Goal: Task Accomplishment & Management: Manage account settings

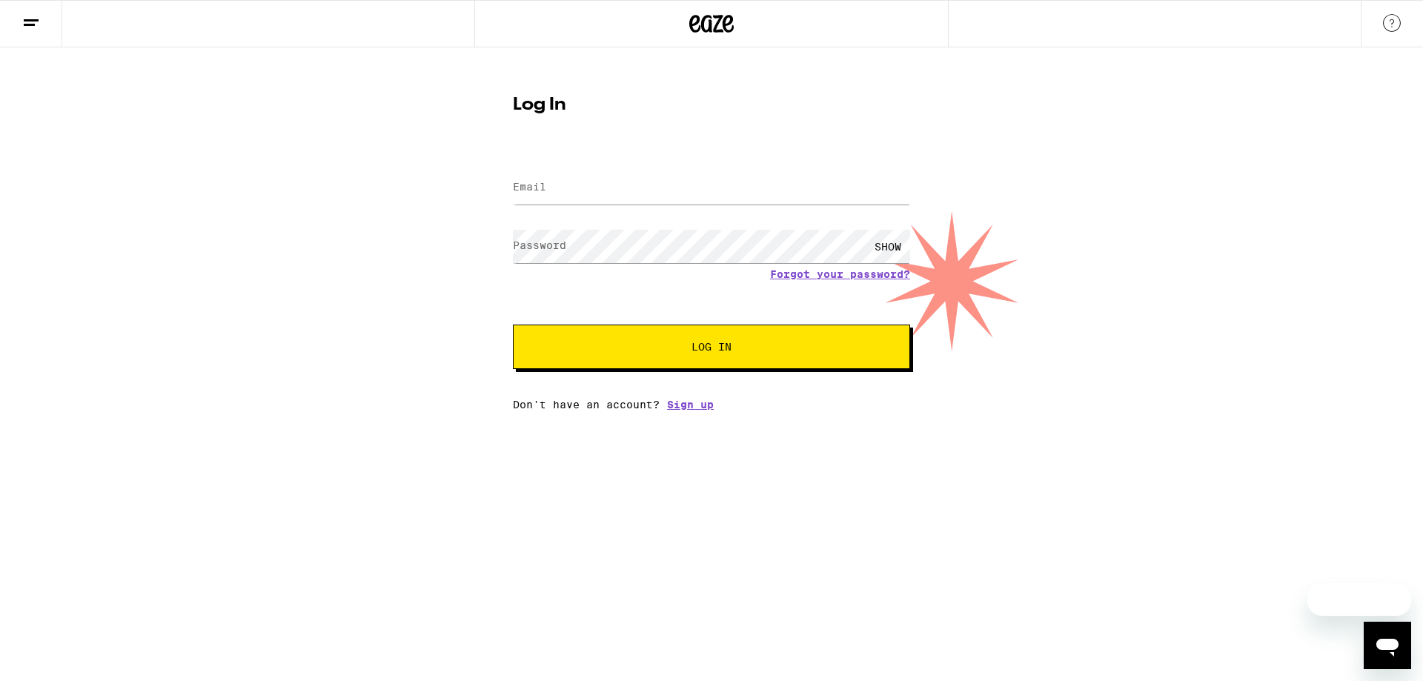
type input "[PERSON_NAME][EMAIL_ADDRESS][DOMAIN_NAME]"
click at [590, 339] on button "Log In" at bounding box center [711, 347] width 397 height 44
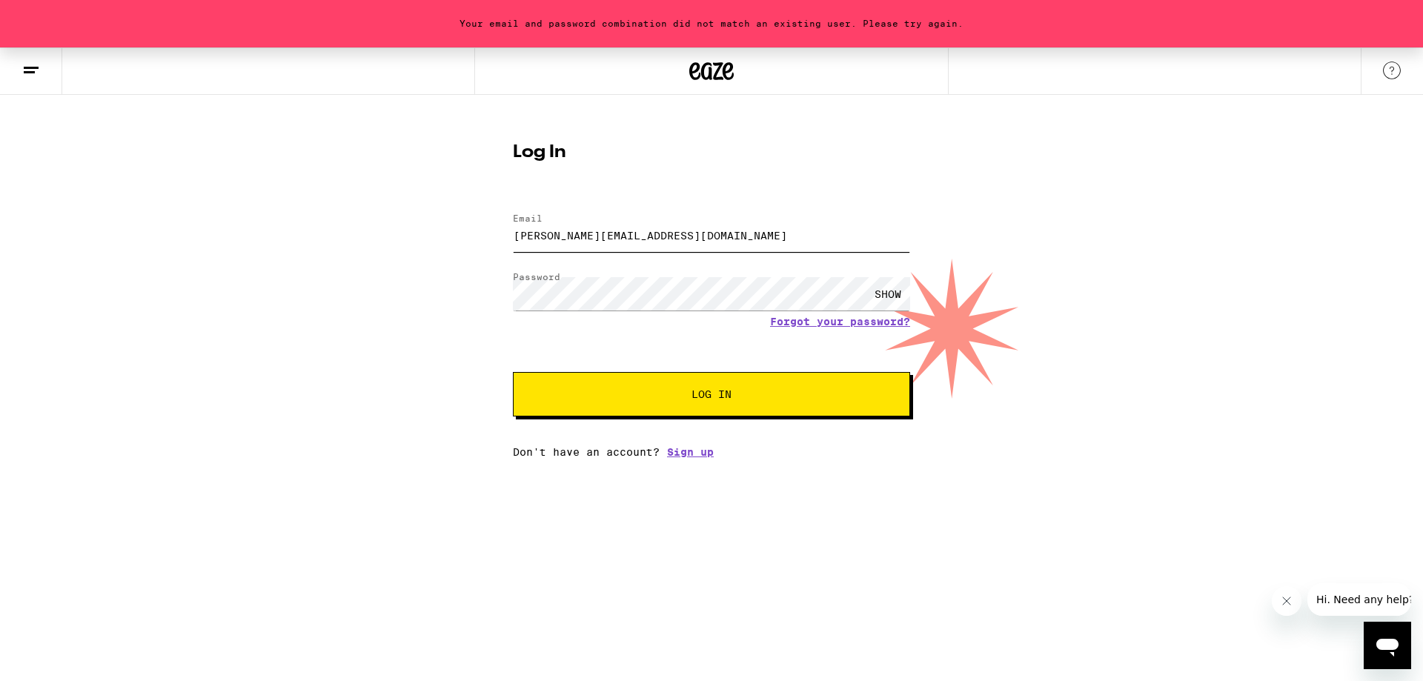
click at [629, 227] on input "[PERSON_NAME][EMAIL_ADDRESS][DOMAIN_NAME]" at bounding box center [711, 235] width 397 height 33
click at [683, 235] on input "[PERSON_NAME][EMAIL_ADDRESS][DOMAIN_NAME]" at bounding box center [711, 235] width 397 height 33
click at [665, 381] on button "Log In" at bounding box center [711, 394] width 397 height 44
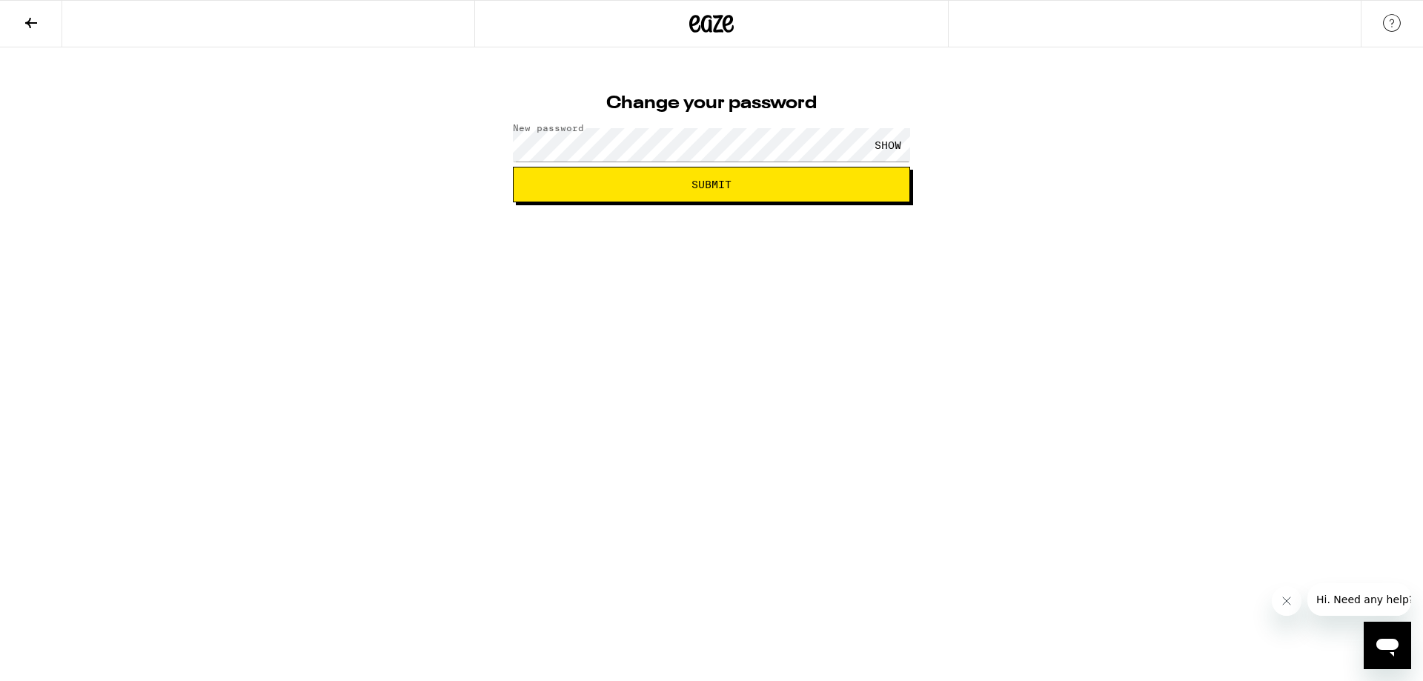
click at [634, 193] on button "Submit" at bounding box center [711, 185] width 397 height 36
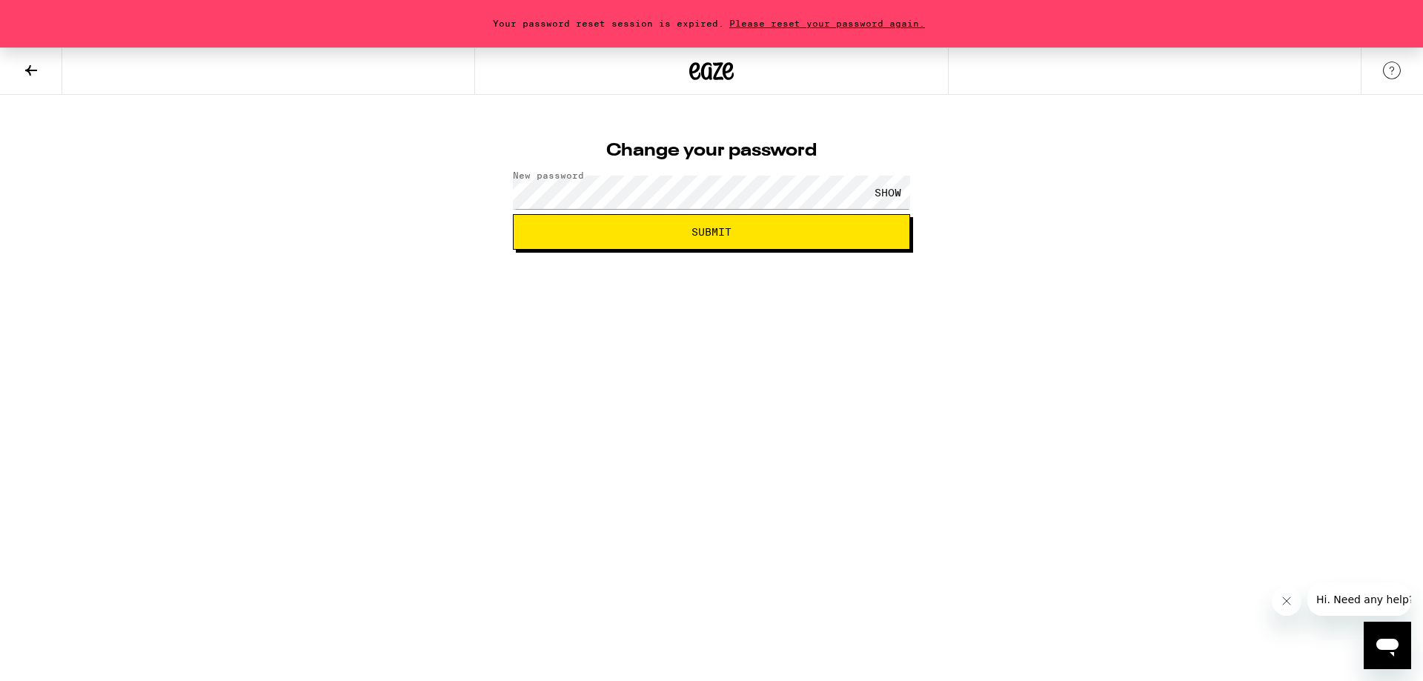
click at [894, 193] on div "SHOW" at bounding box center [887, 192] width 44 height 33
click at [686, 231] on span "Submit" at bounding box center [711, 232] width 372 height 10
click at [704, 222] on button "Submit" at bounding box center [711, 232] width 397 height 36
click at [783, 19] on span "Please reset your password again." at bounding box center [827, 24] width 206 height 10
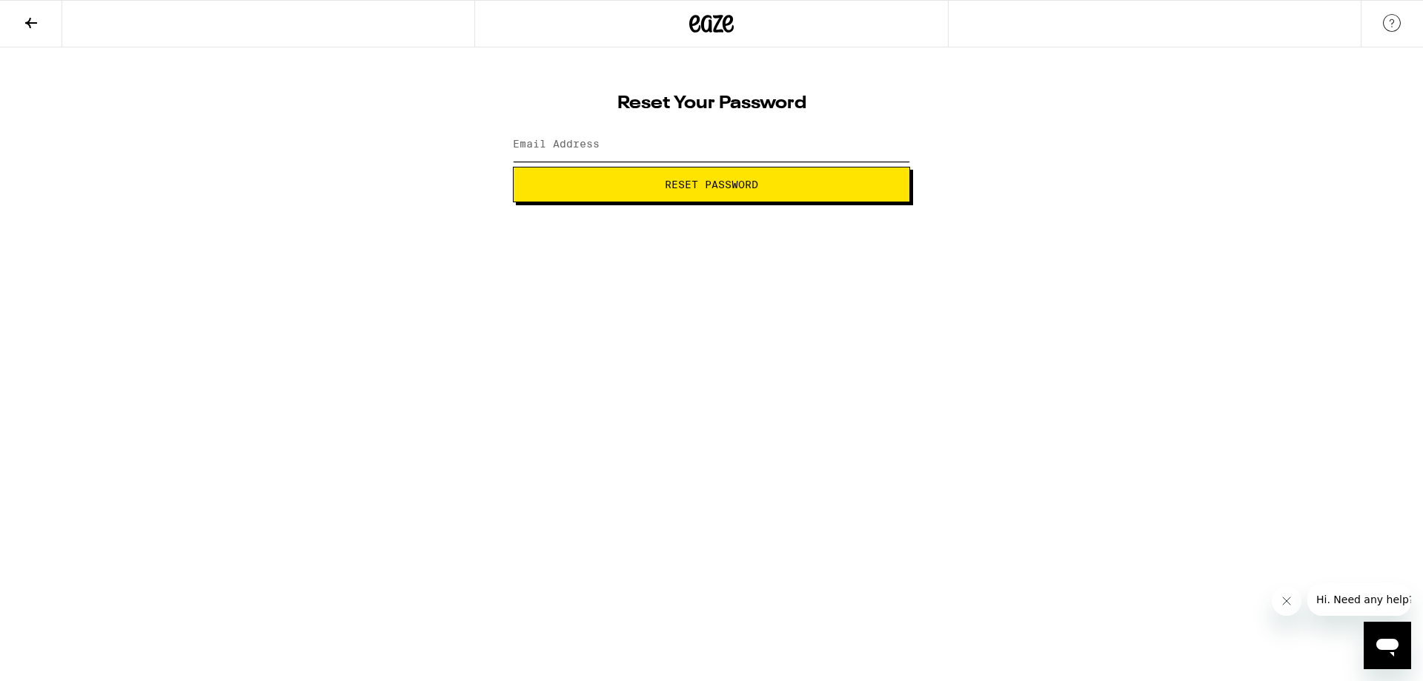
click at [613, 150] on input "Email Address" at bounding box center [711, 144] width 397 height 33
type input "[PERSON_NAME][EMAIL_ADDRESS][DOMAIN_NAME]"
click at [638, 195] on button "Reset Password" at bounding box center [711, 185] width 397 height 36
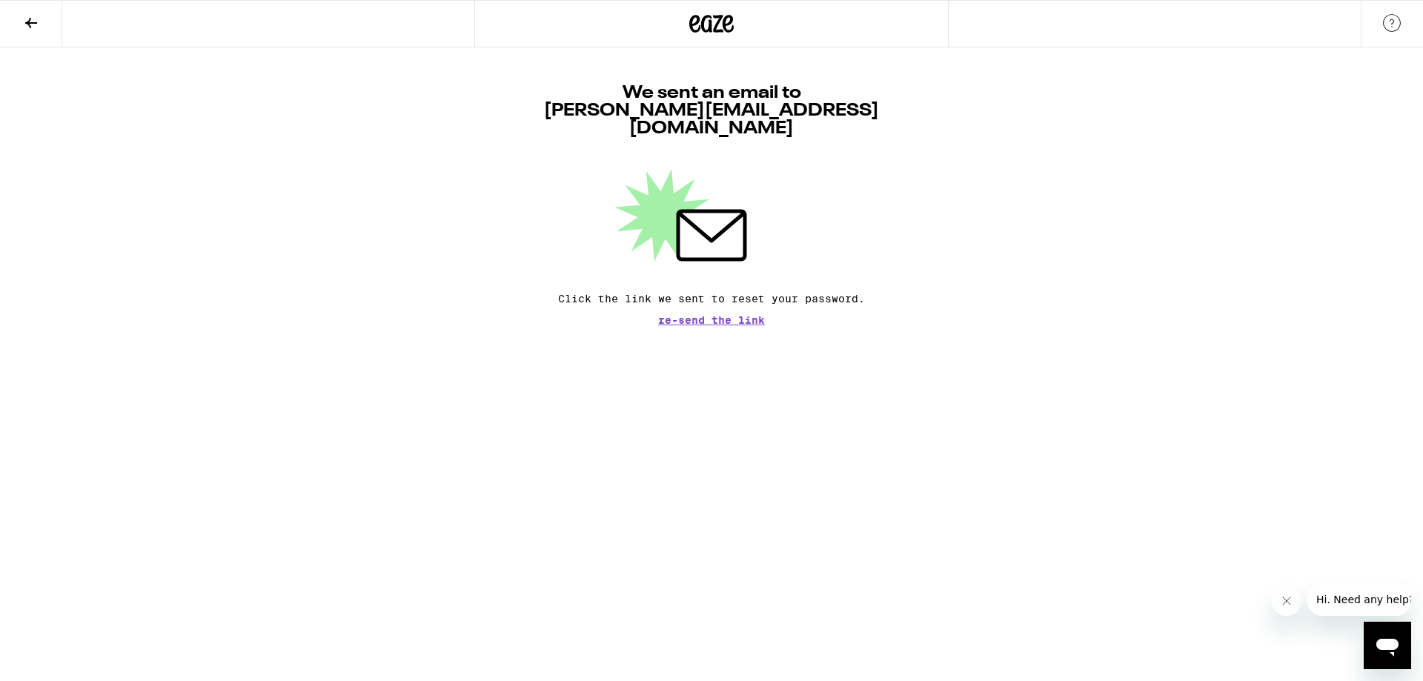
click at [702, 295] on div "We sent an email to sabrina@genesistisi.com Click the link we sent to reset you…" at bounding box center [711, 204] width 397 height 241
click at [701, 315] on span "Re-send the link" at bounding box center [711, 320] width 107 height 10
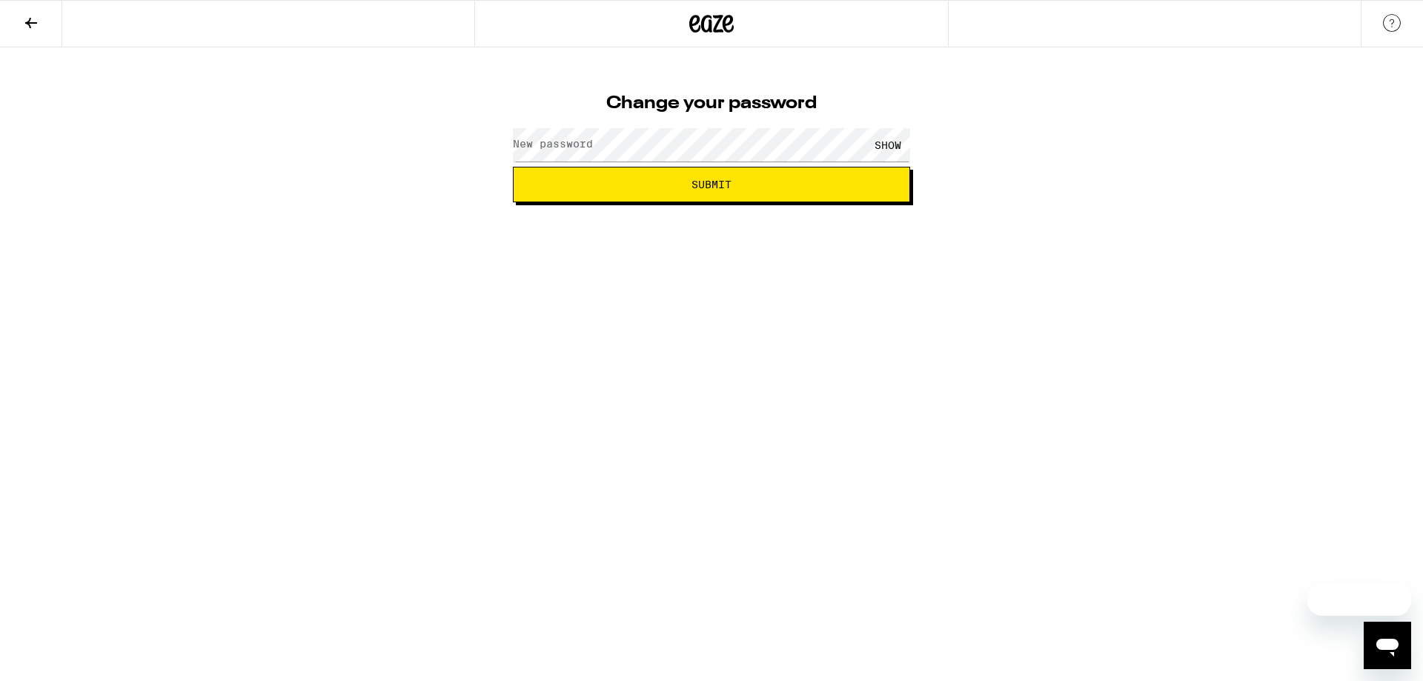
click at [563, 142] on label "New password" at bounding box center [553, 144] width 80 height 12
click at [886, 145] on div "SHOW" at bounding box center [887, 144] width 44 height 33
click at [848, 190] on button "Submit" at bounding box center [711, 185] width 397 height 36
